Goal: Navigation & Orientation: Find specific page/section

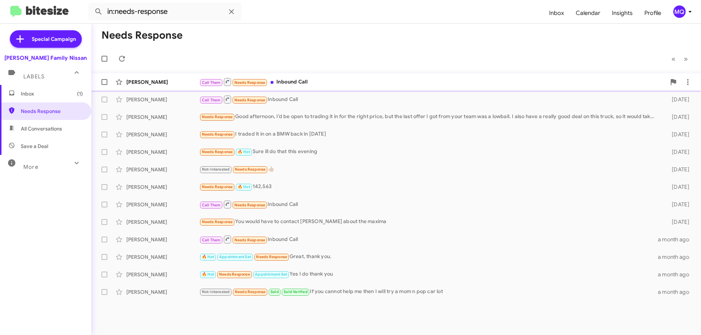
click at [318, 84] on div "Call Them Needs Response Inbound Call" at bounding box center [432, 81] width 467 height 9
click at [43, 97] on span "Inbox (1)" at bounding box center [52, 93] width 62 height 7
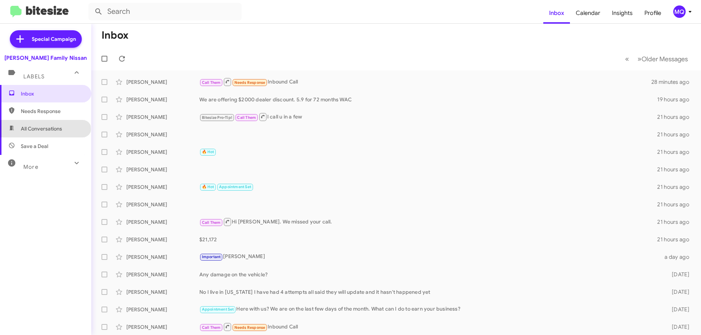
click at [45, 129] on span "All Conversations" at bounding box center [41, 128] width 41 height 7
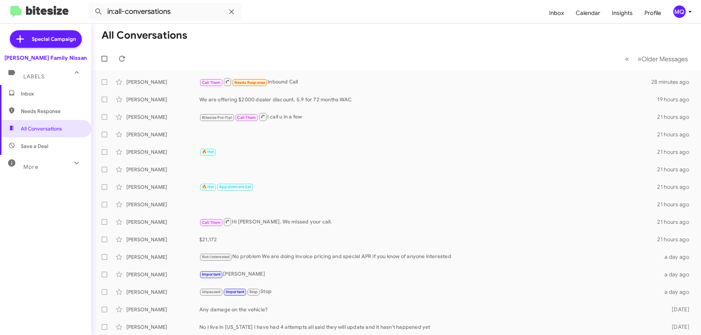
click at [43, 112] on span "Needs Response" at bounding box center [52, 111] width 62 height 7
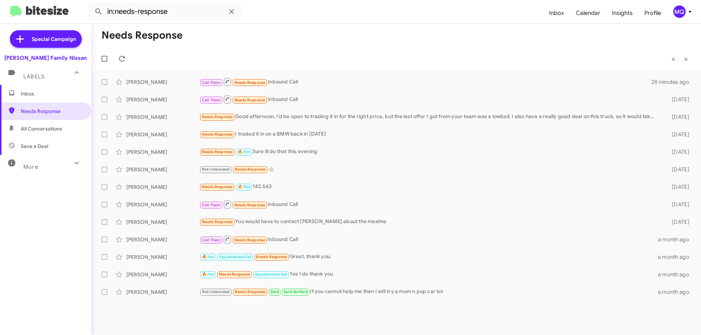
click at [41, 148] on span "Save a Deal" at bounding box center [34, 146] width 27 height 7
type input "in:not-interested"
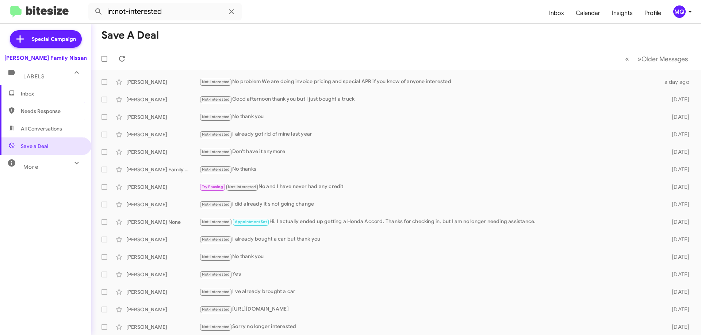
click at [38, 170] on div "More" at bounding box center [38, 164] width 65 height 14
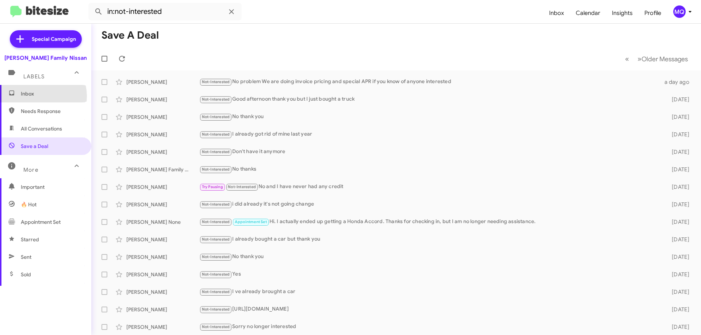
click at [35, 96] on span "Inbox" at bounding box center [52, 93] width 62 height 7
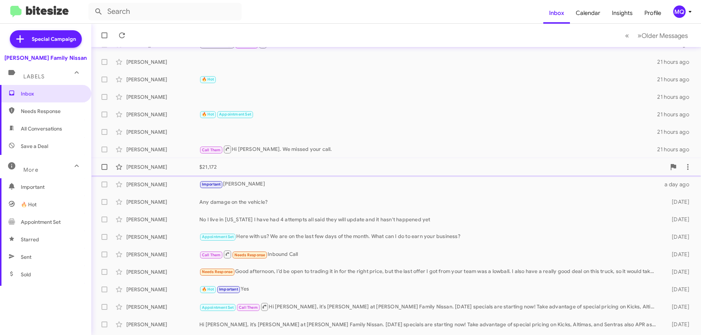
scroll to position [73, 0]
